Goal: Find specific page/section: Find specific page/section

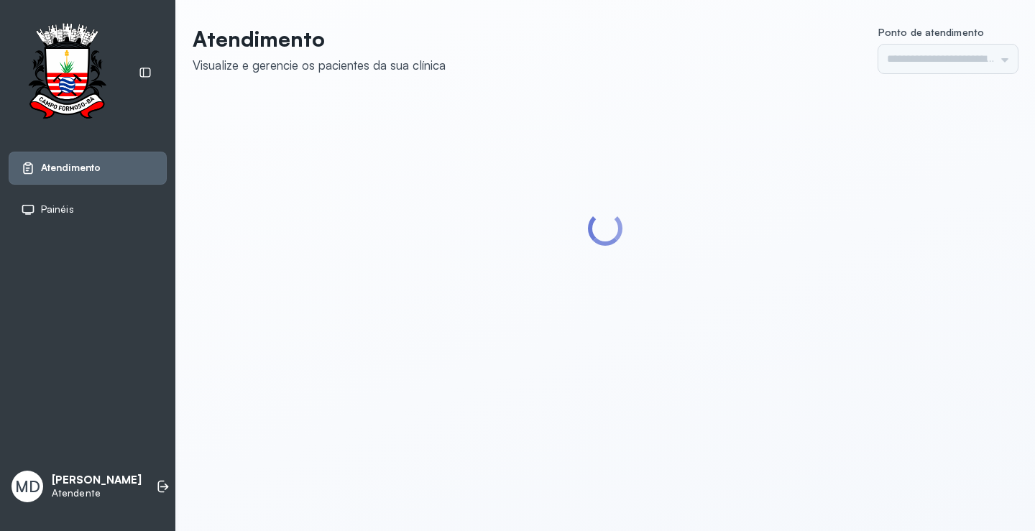
type input "*********"
